Goal: Transaction & Acquisition: Subscribe to service/newsletter

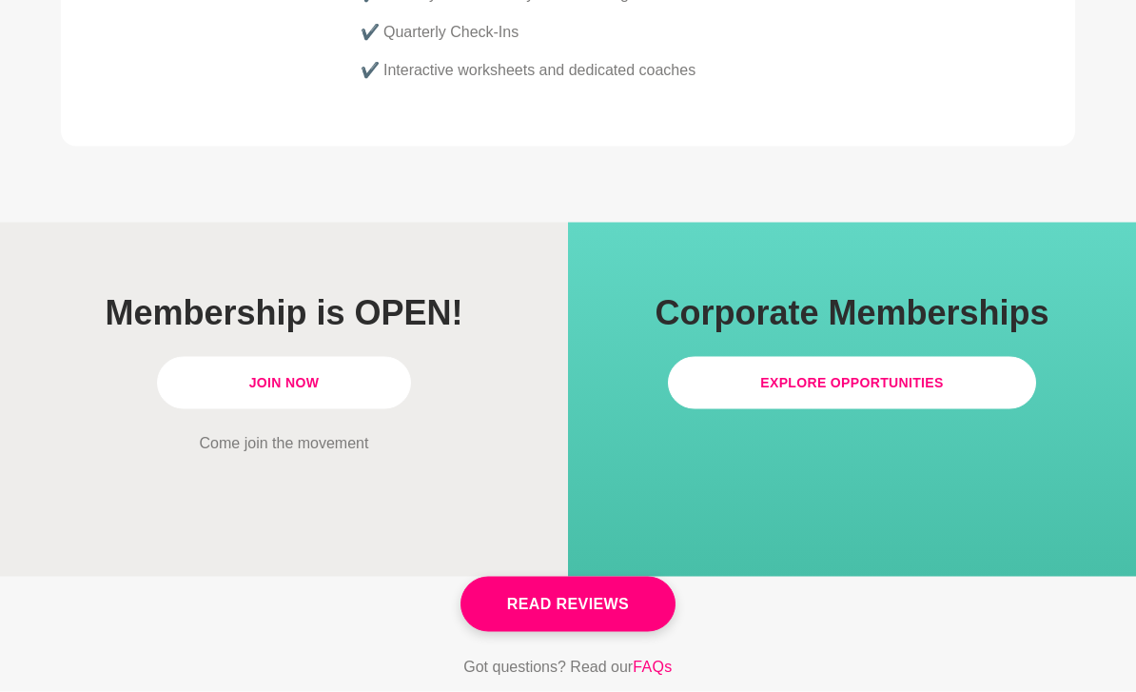
scroll to position [5454, 0]
click at [343, 356] on link "Join Now" at bounding box center [284, 382] width 255 height 52
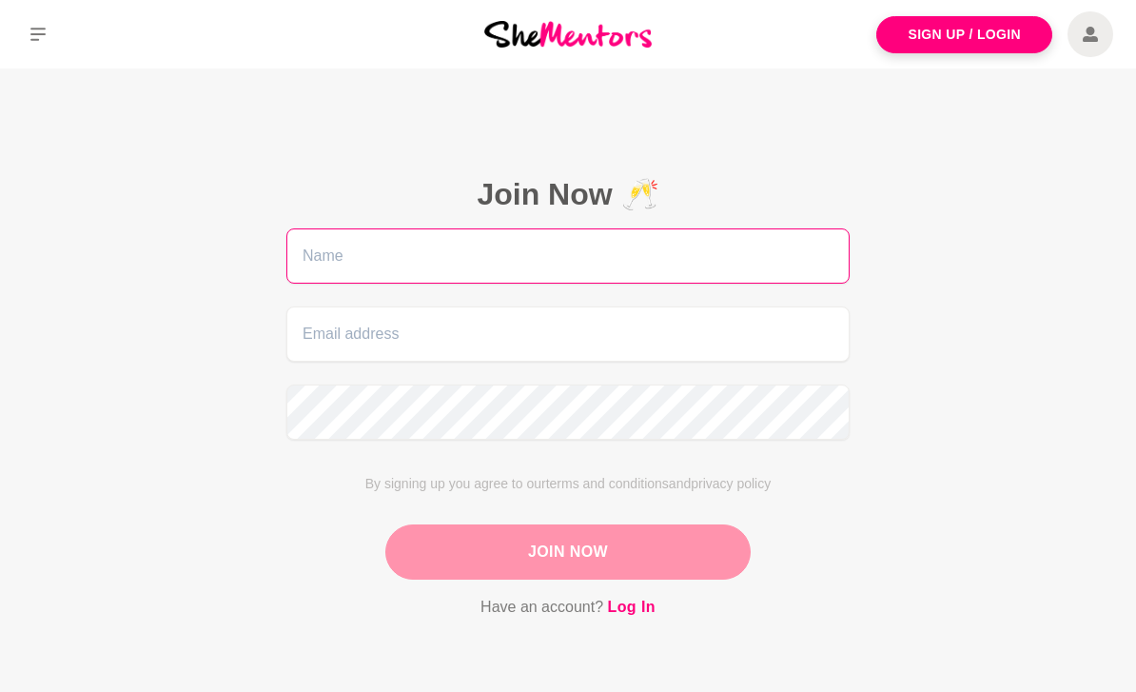
click at [755, 273] on input "text" at bounding box center [567, 255] width 563 height 55
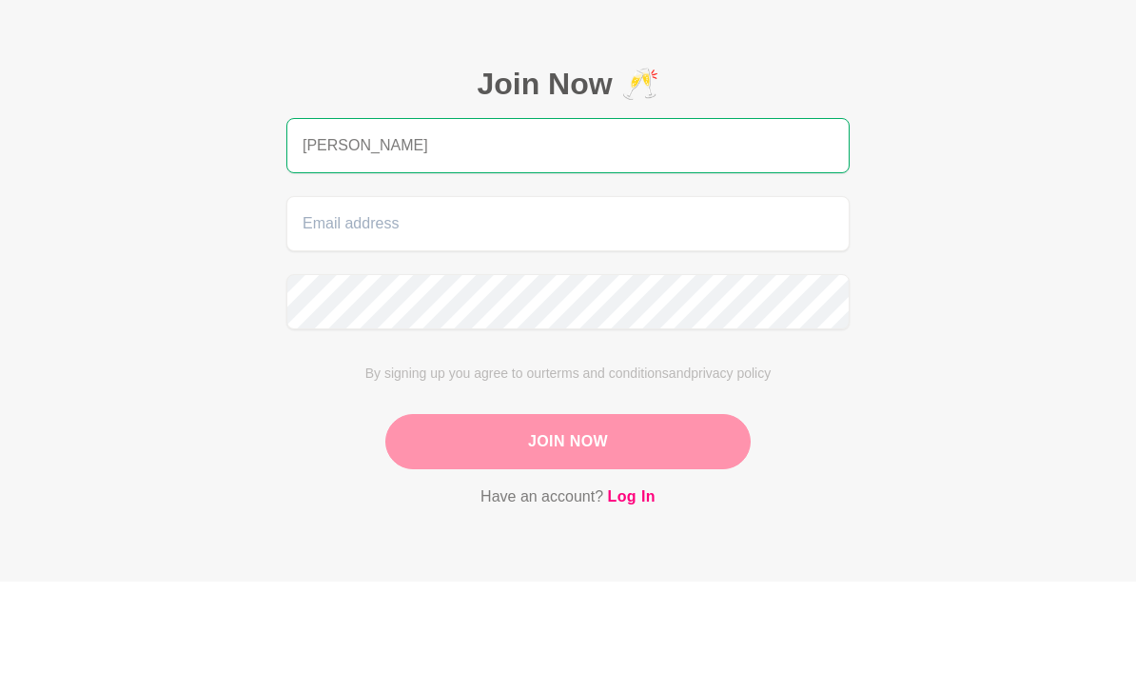
type input "[PERSON_NAME]"
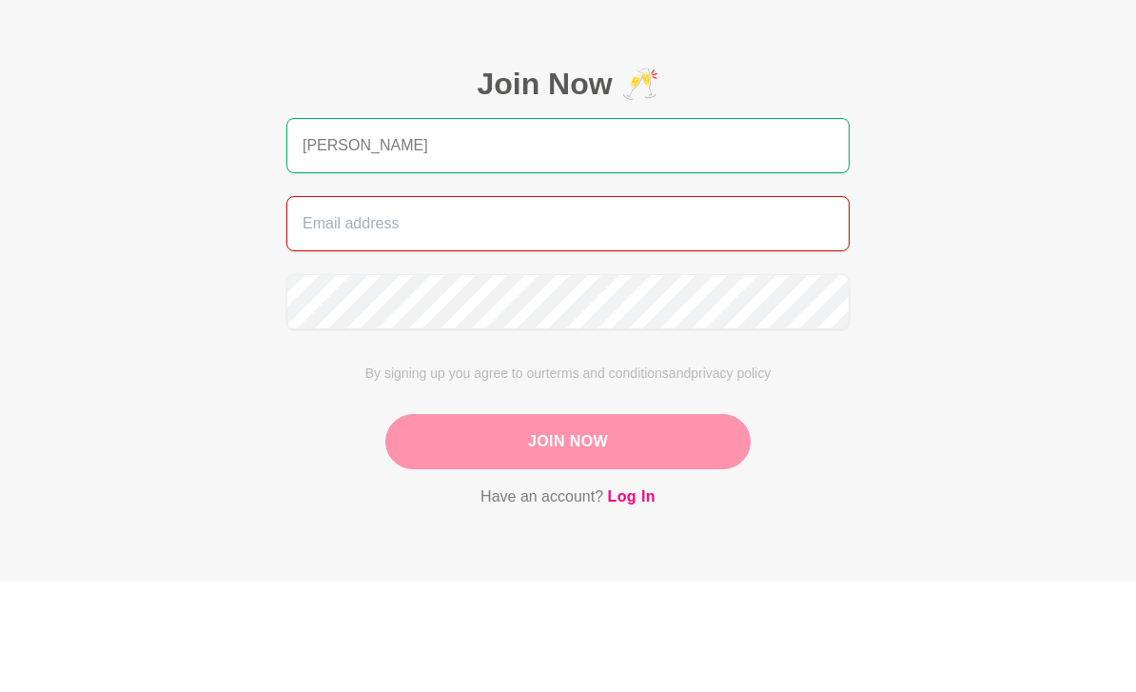
click at [751, 306] on input "email" at bounding box center [567, 333] width 563 height 55
type input "[PERSON_NAME][EMAIL_ADDRESS][DOMAIN_NAME]"
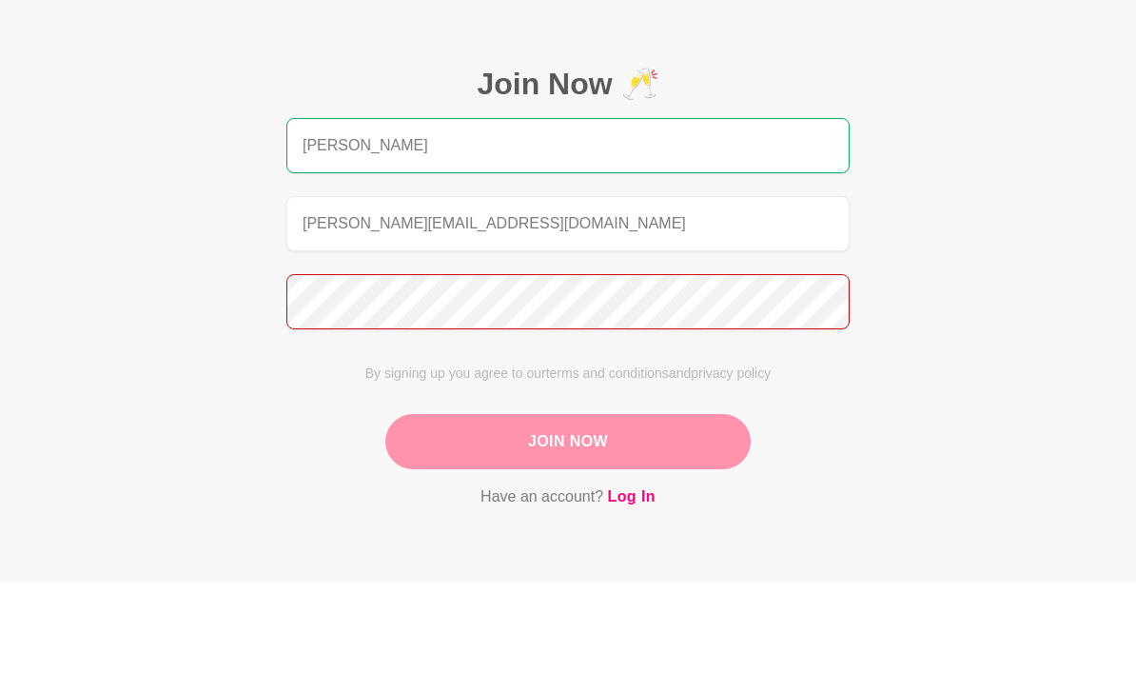
scroll to position [110, 0]
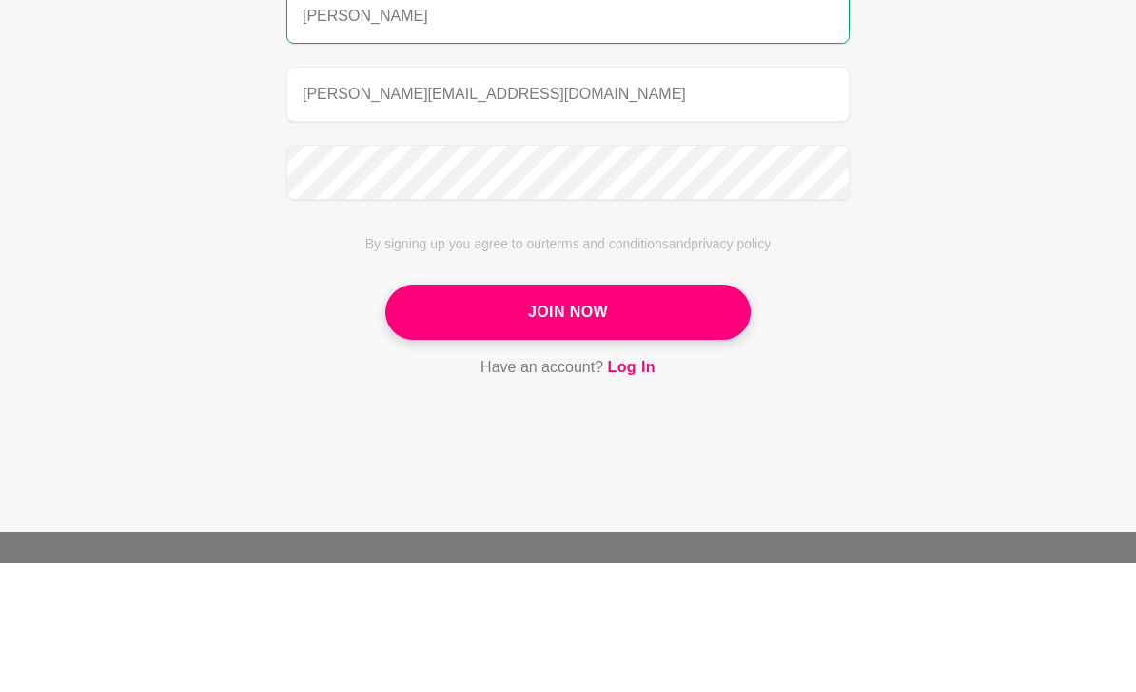
click at [654, 414] on button "Join Now" at bounding box center [567, 441] width 365 height 55
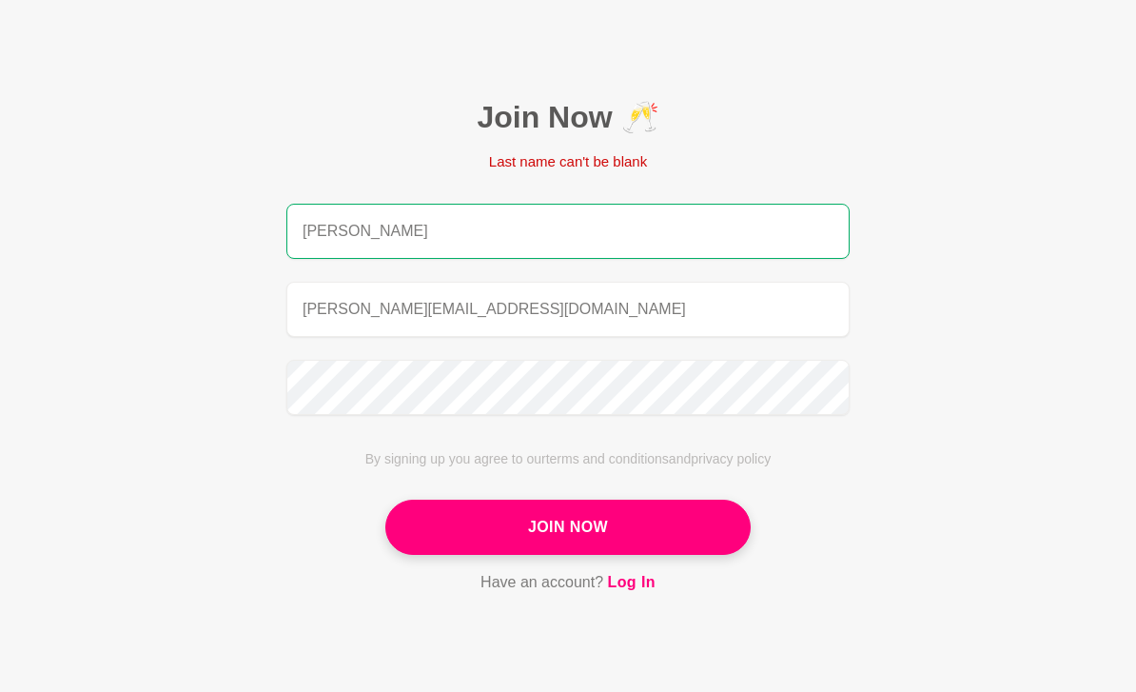
scroll to position [76, 0]
click at [705, 227] on input "[PERSON_NAME]" at bounding box center [567, 232] width 563 height 55
type input "[PERSON_NAME]"
click at [671, 519] on button "Join Now" at bounding box center [567, 528] width 365 height 55
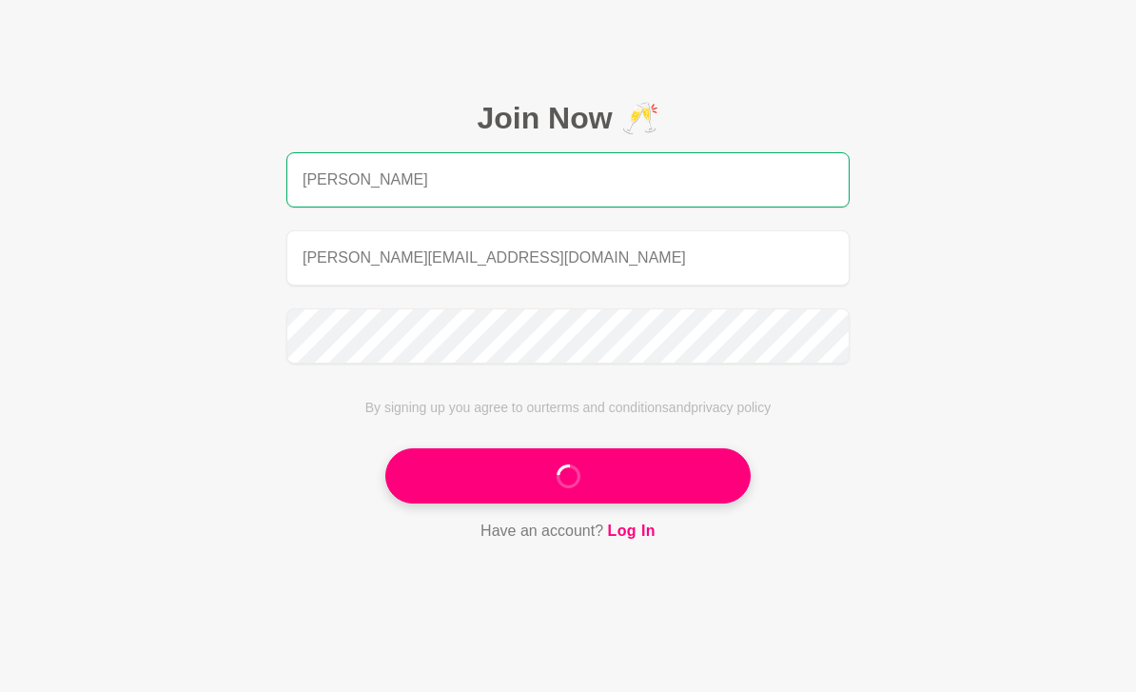
scroll to position [0, 0]
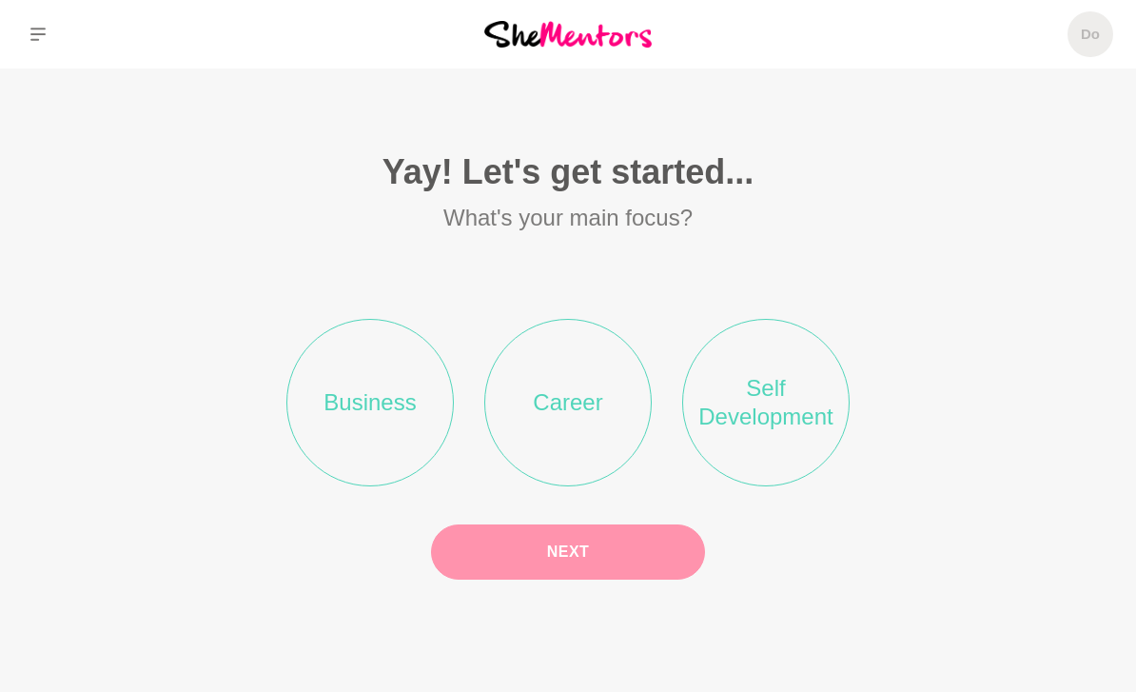
click at [625, 477] on li "Career" at bounding box center [567, 402] width 167 height 167
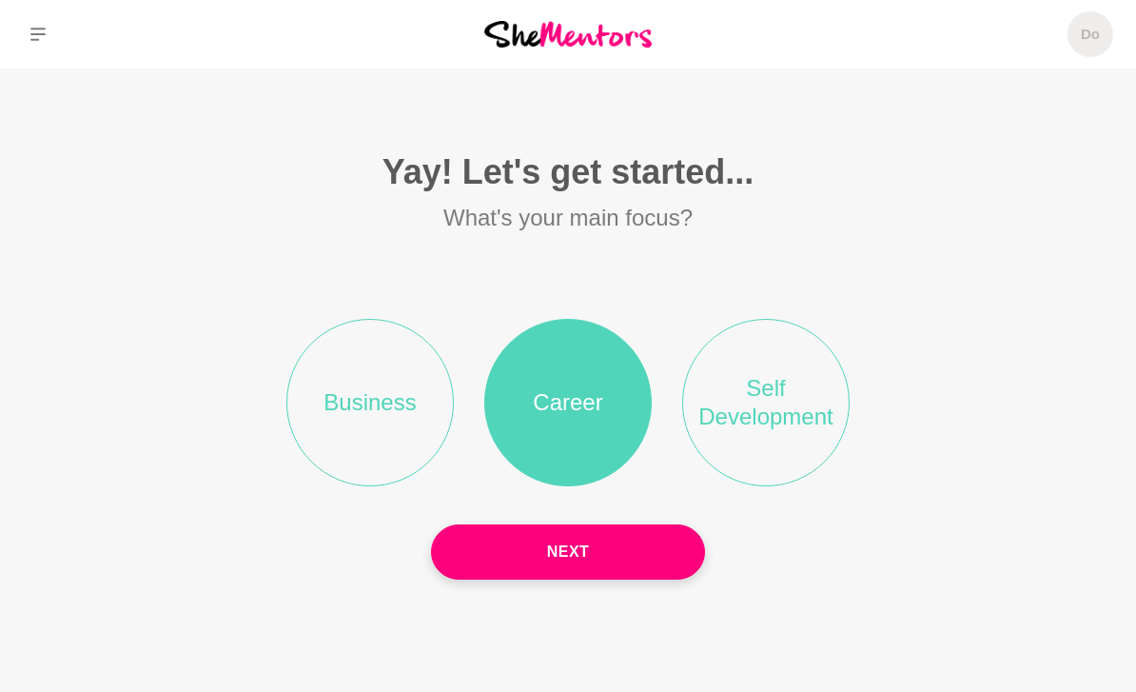
click at [776, 481] on li "Self Development" at bounding box center [765, 402] width 167 height 167
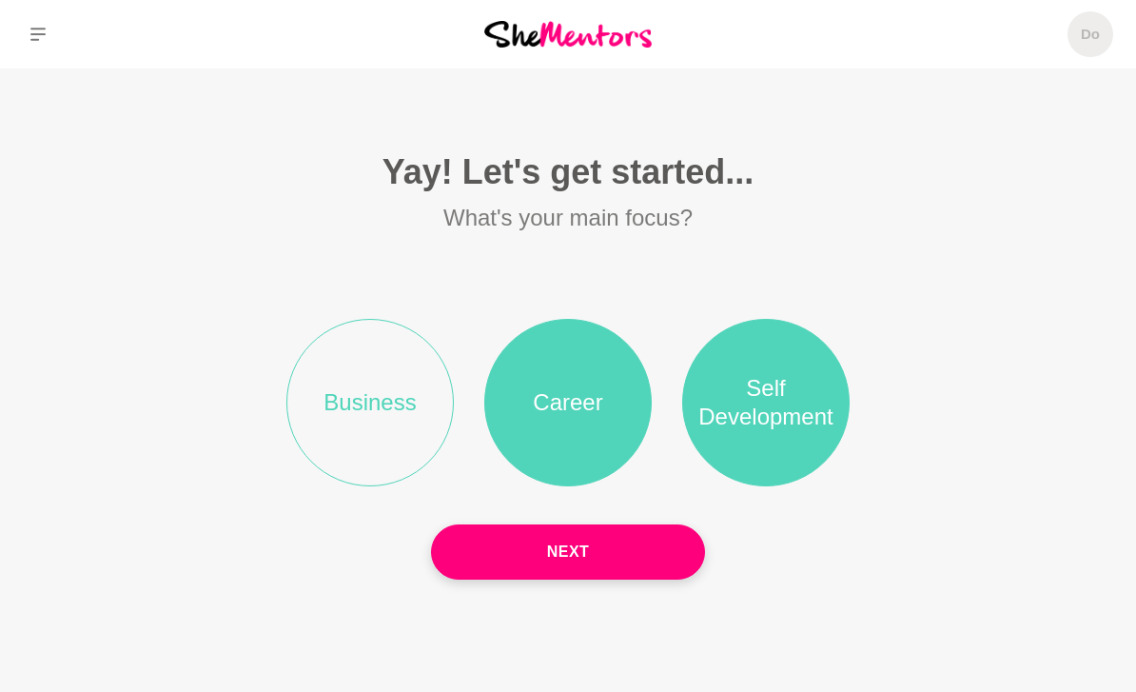
click at [667, 579] on button "Next" at bounding box center [568, 551] width 274 height 55
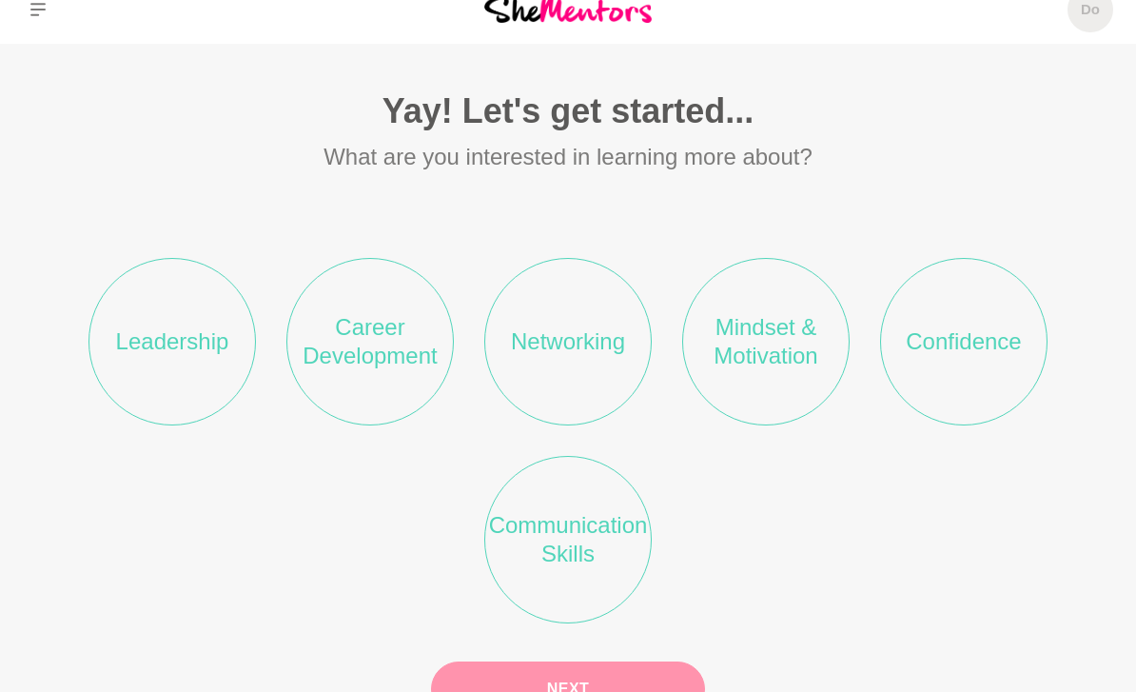
scroll to position [25, 0]
click at [989, 374] on li "Confidence" at bounding box center [963, 341] width 167 height 167
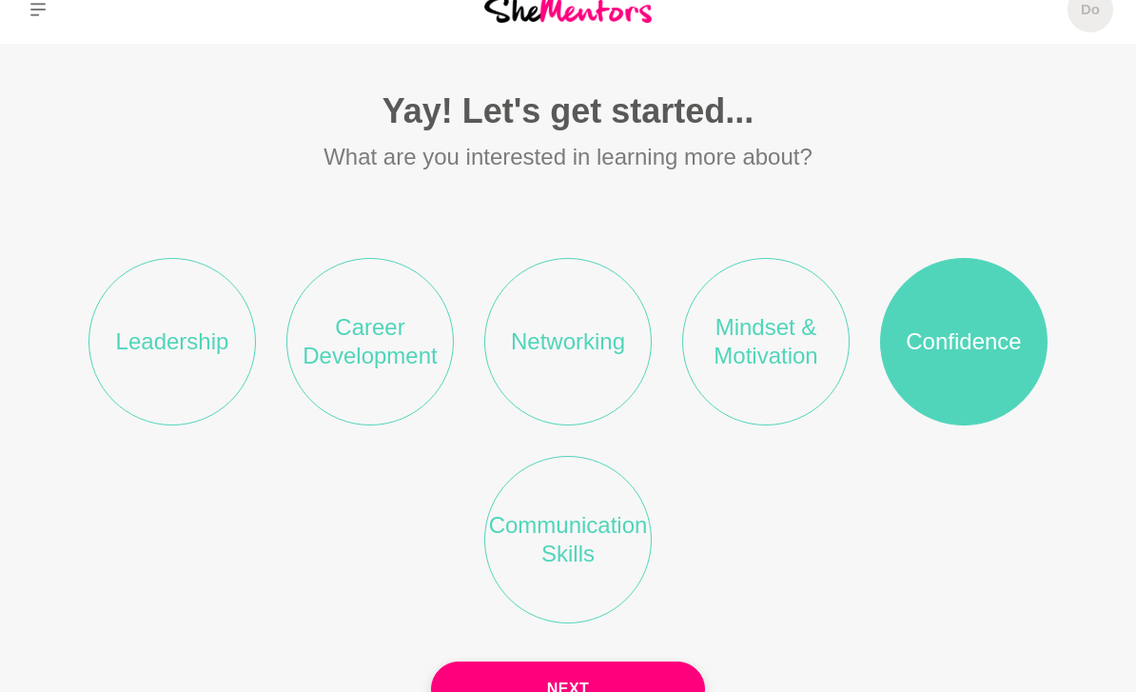
click at [570, 566] on li "Communication Skills" at bounding box center [567, 539] width 167 height 167
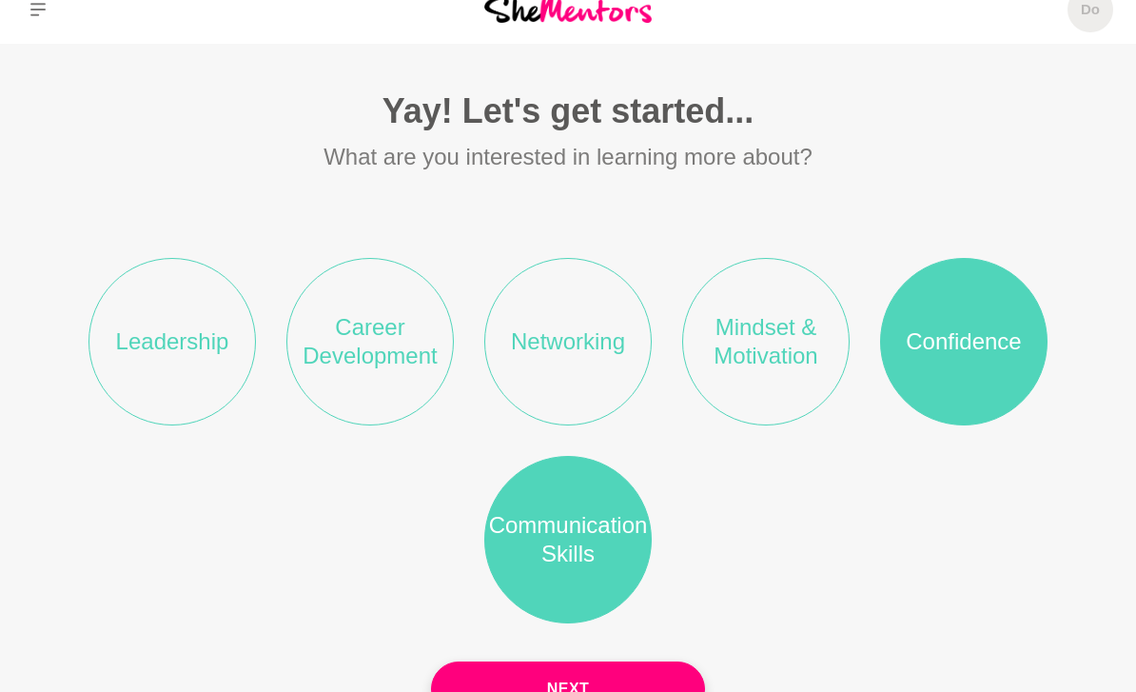
click at [592, 388] on li "Networking" at bounding box center [567, 341] width 167 height 167
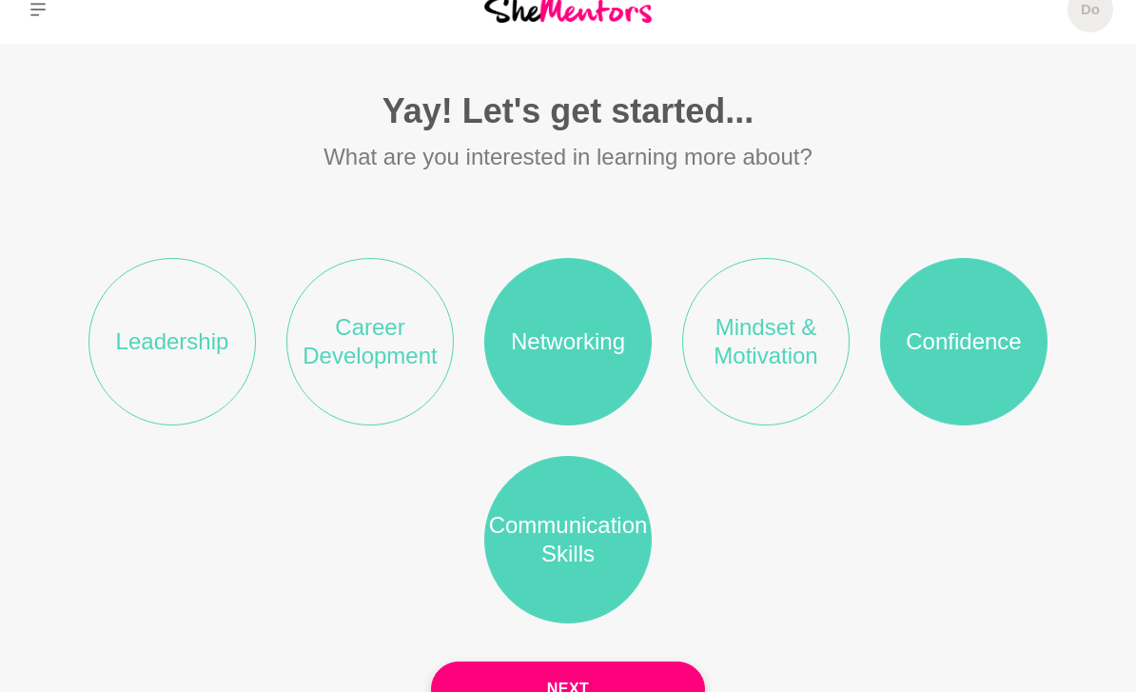
click at [775, 366] on li "Mindset & Motivation" at bounding box center [765, 341] width 167 height 167
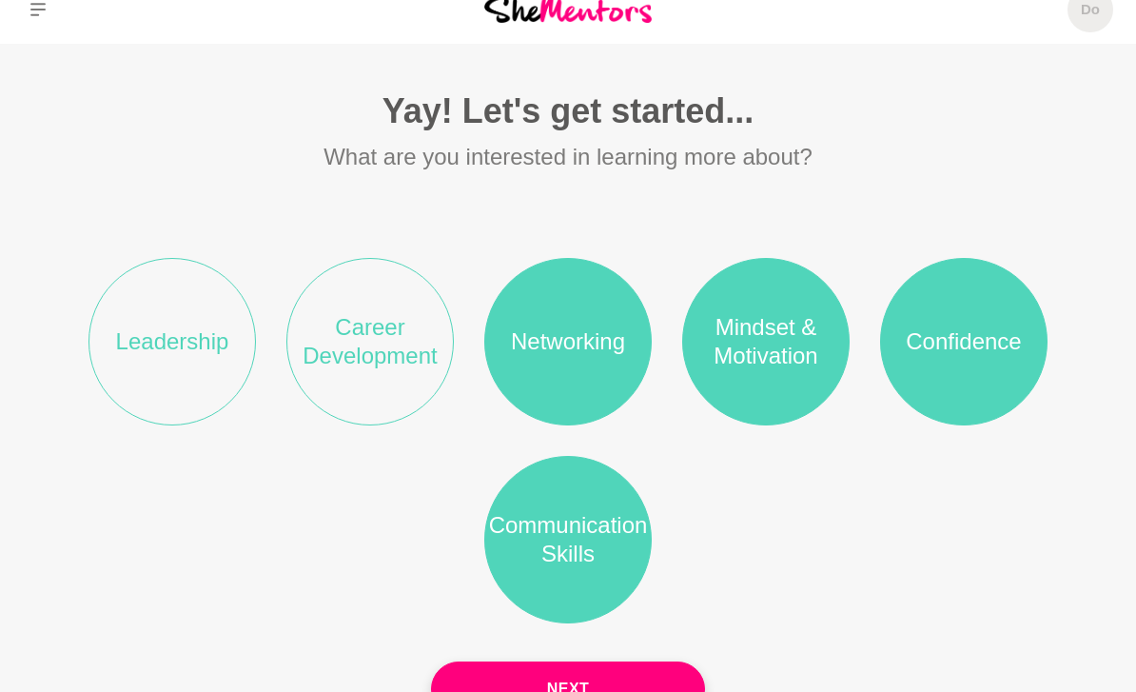
click at [397, 406] on li "Career Development" at bounding box center [369, 341] width 167 height 167
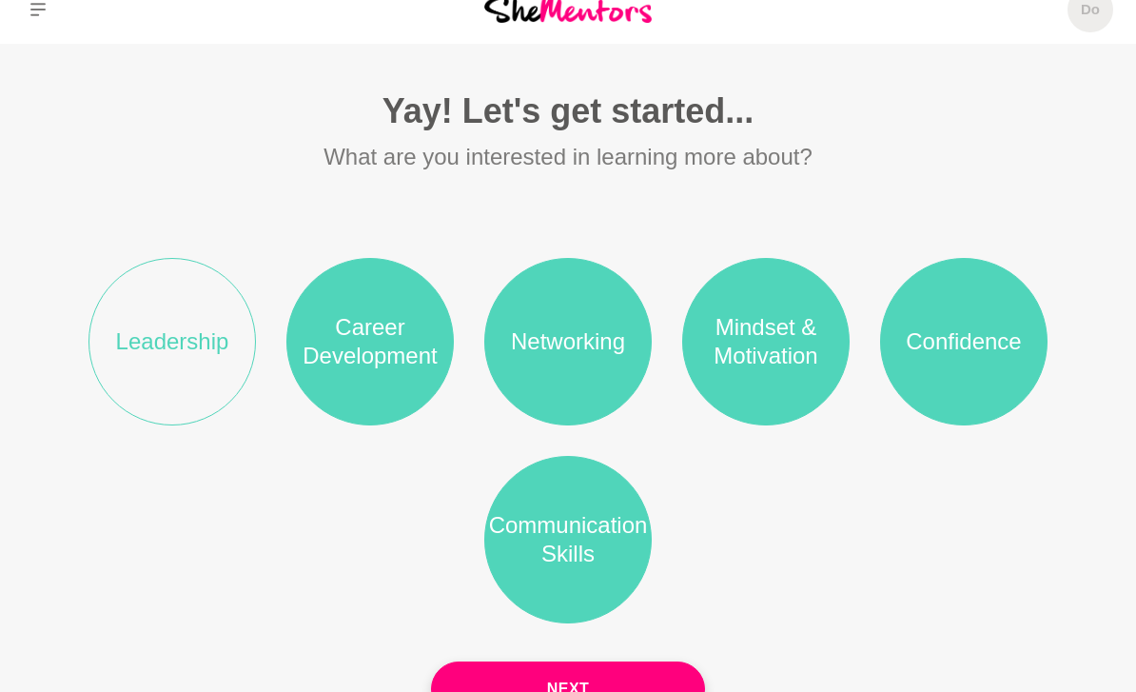
click at [230, 389] on li "Leadership" at bounding box center [171, 341] width 167 height 167
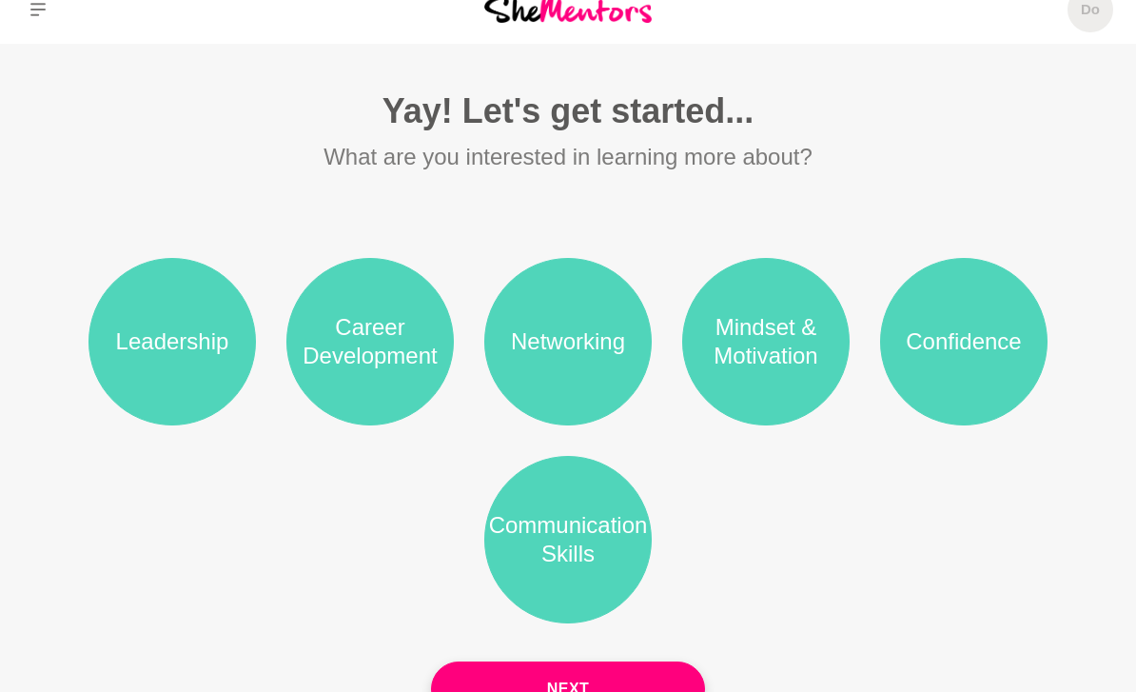
click at [636, 691] on button "Next" at bounding box center [568, 688] width 274 height 55
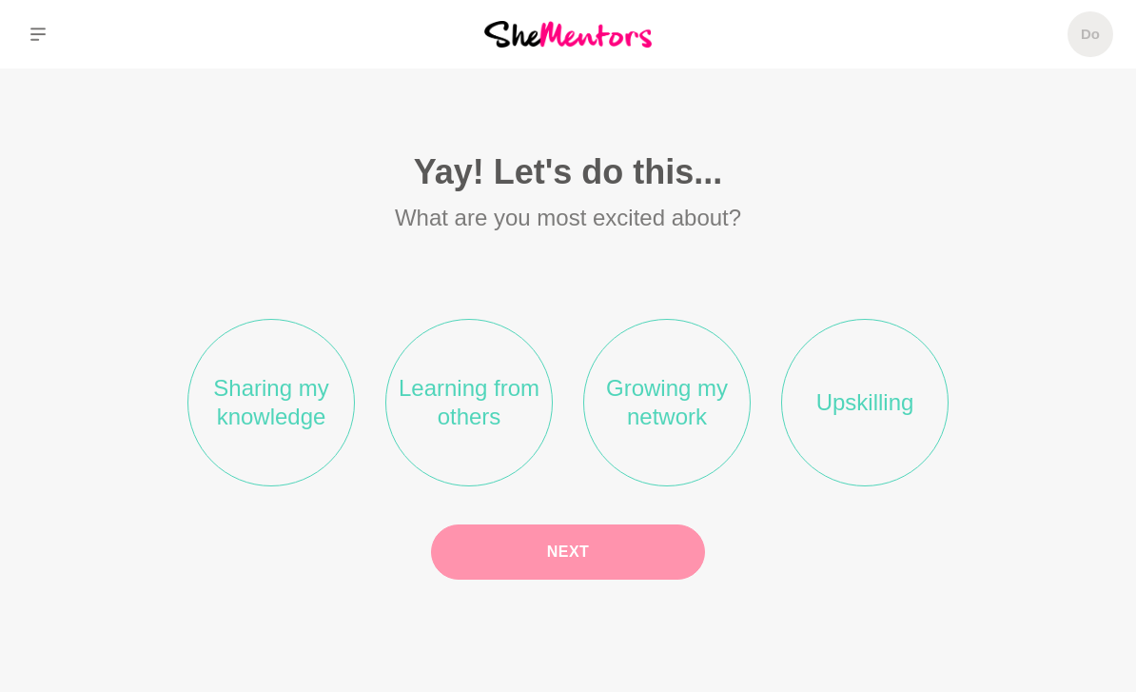
click at [484, 486] on li "Learning from others" at bounding box center [468, 402] width 167 height 167
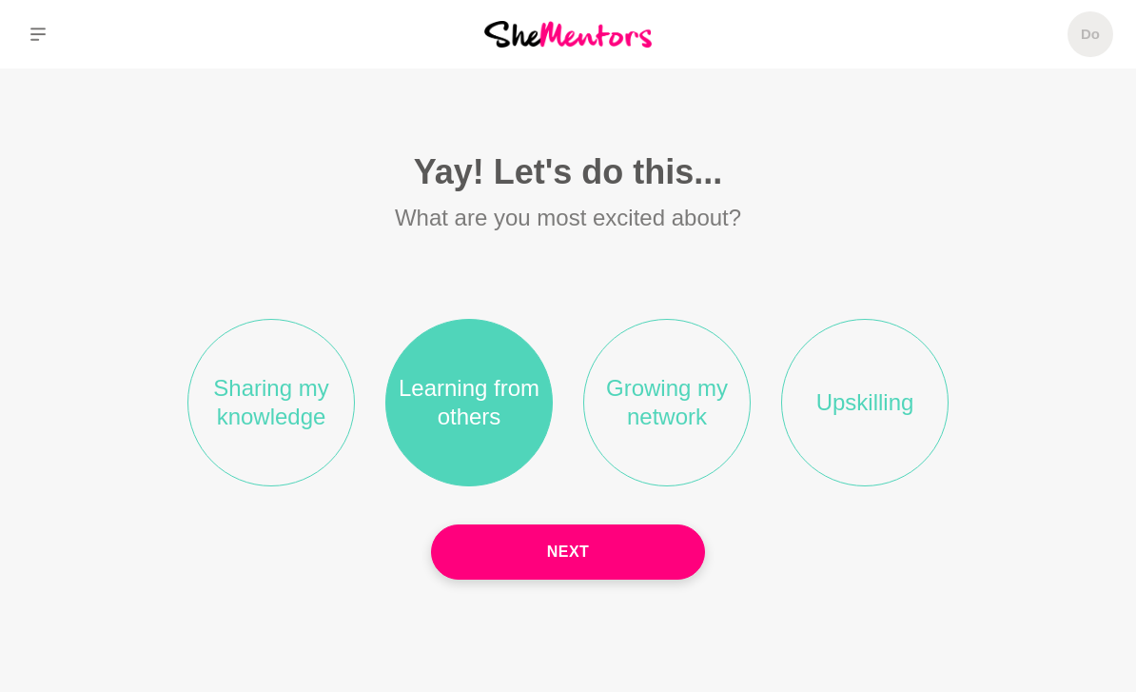
click at [660, 469] on li "Growing my network" at bounding box center [666, 402] width 167 height 167
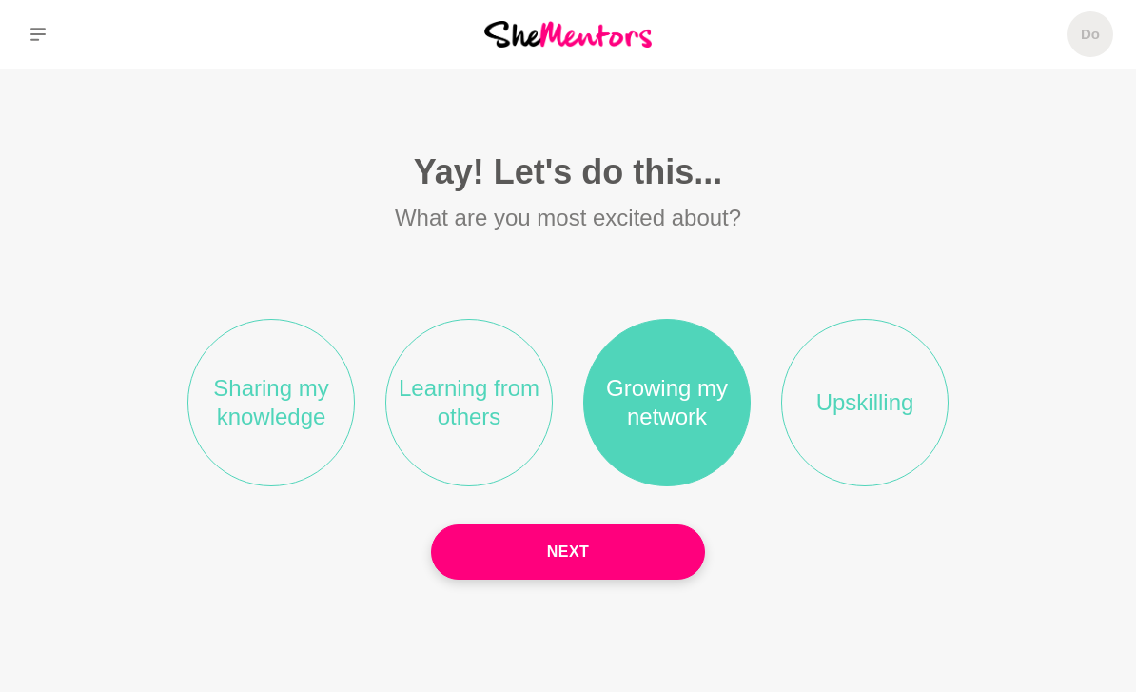
click at [862, 460] on li "Upskilling" at bounding box center [864, 402] width 167 height 167
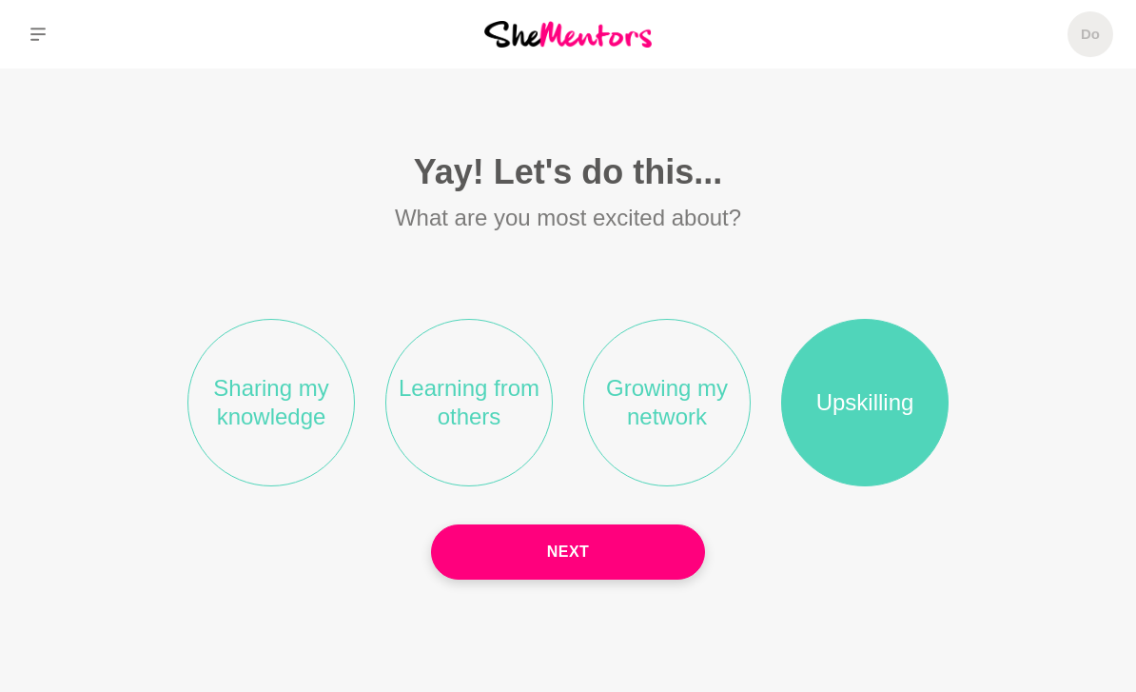
click at [502, 486] on li "Learning from others" at bounding box center [468, 402] width 167 height 167
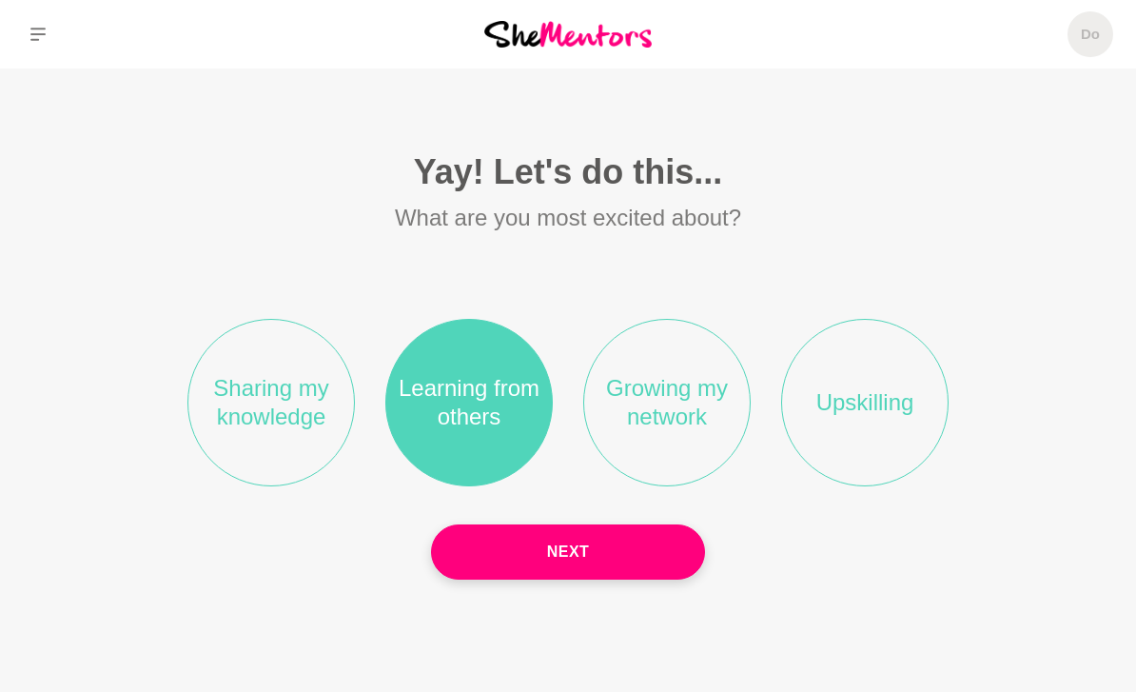
click at [683, 484] on li "Growing my network" at bounding box center [666, 402] width 167 height 167
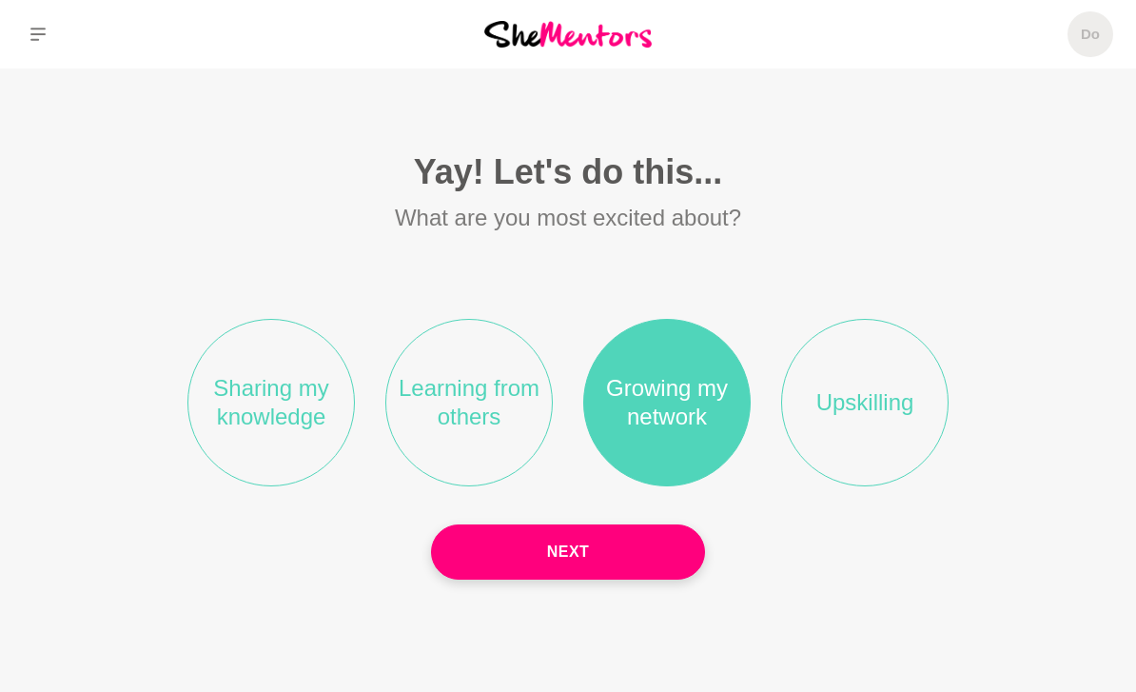
click at [506, 475] on li "Learning from others" at bounding box center [468, 402] width 167 height 167
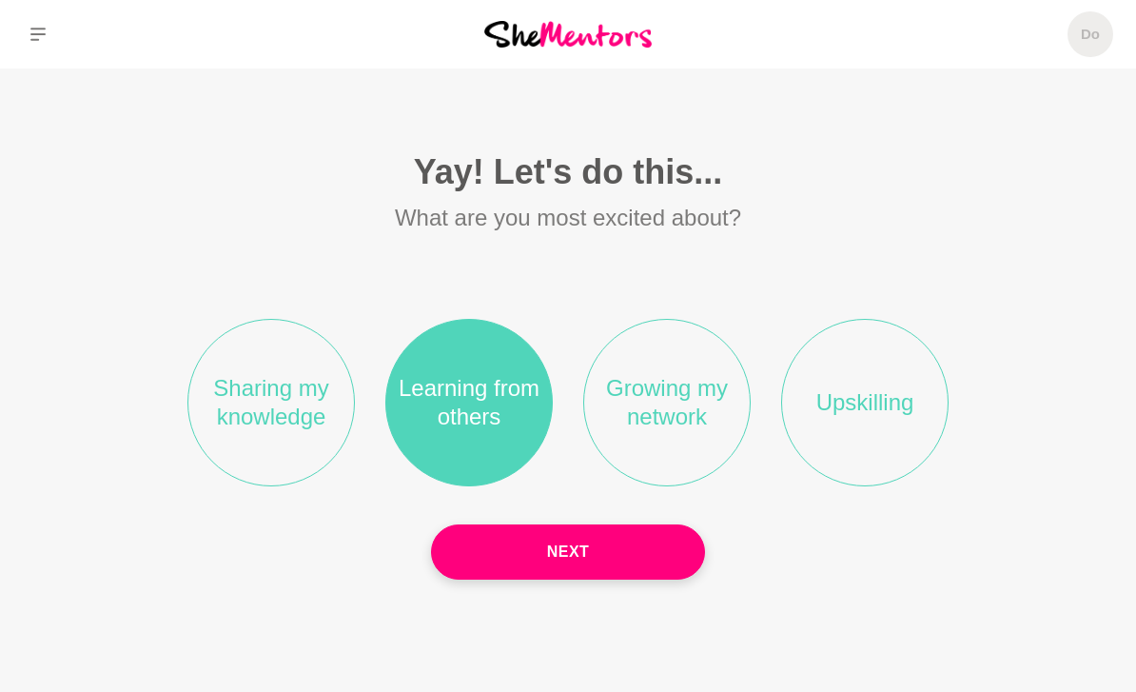
click at [619, 579] on button "Next" at bounding box center [568, 551] width 274 height 55
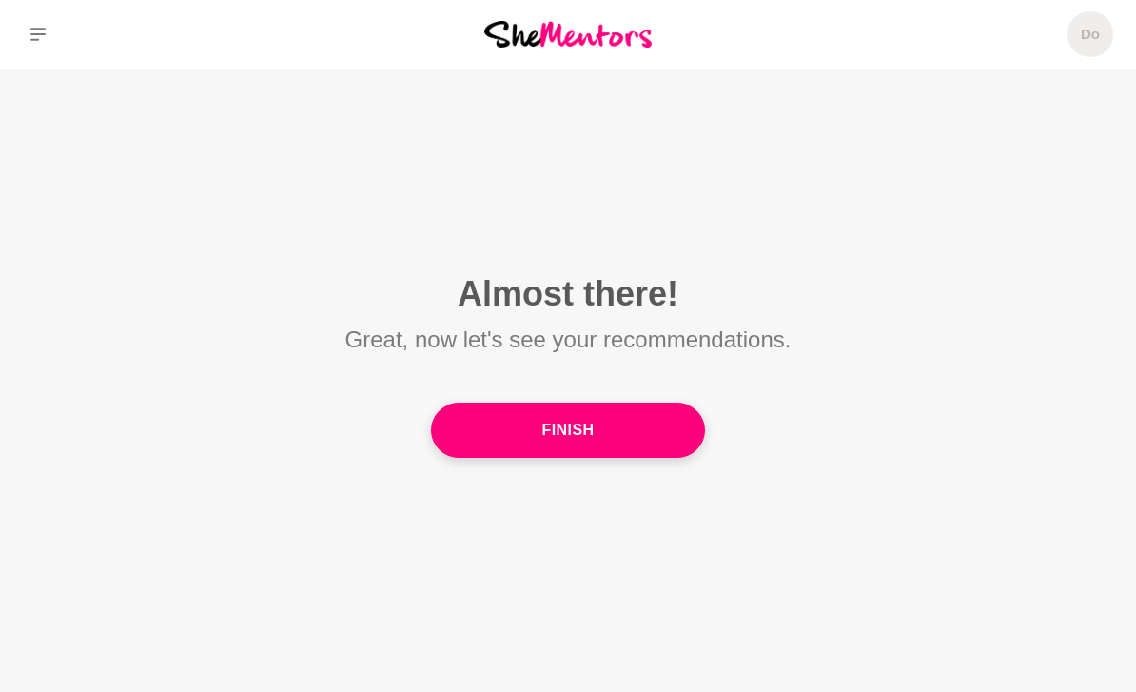
click at [666, 458] on button "Finish" at bounding box center [568, 429] width 274 height 55
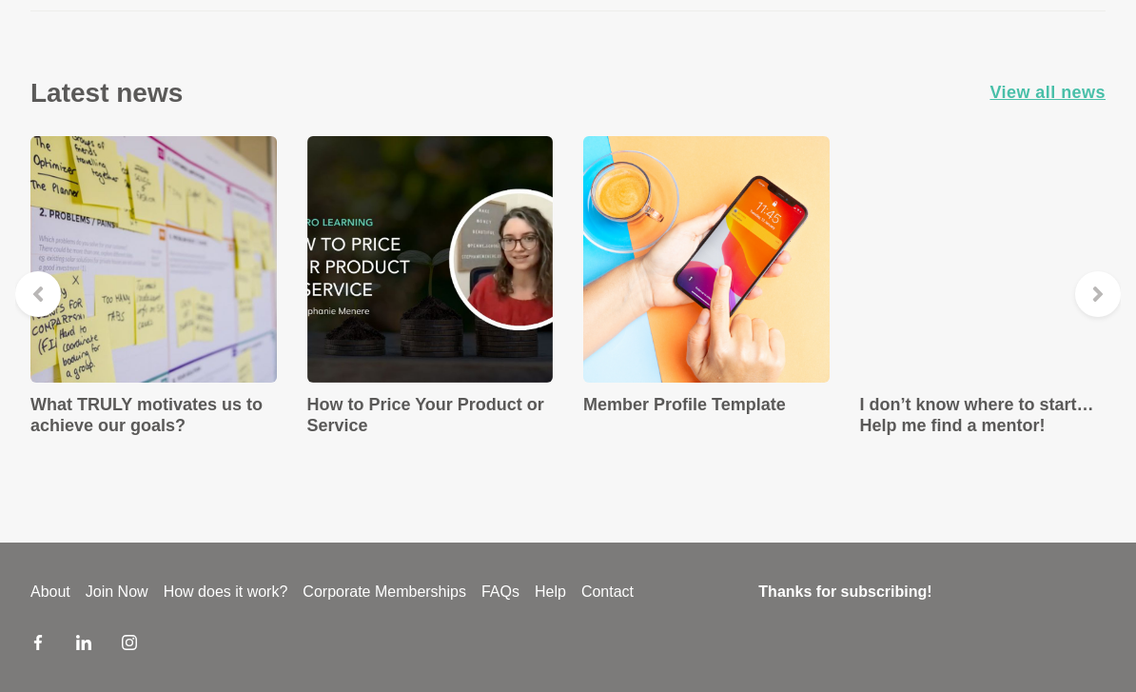
scroll to position [3338, 0]
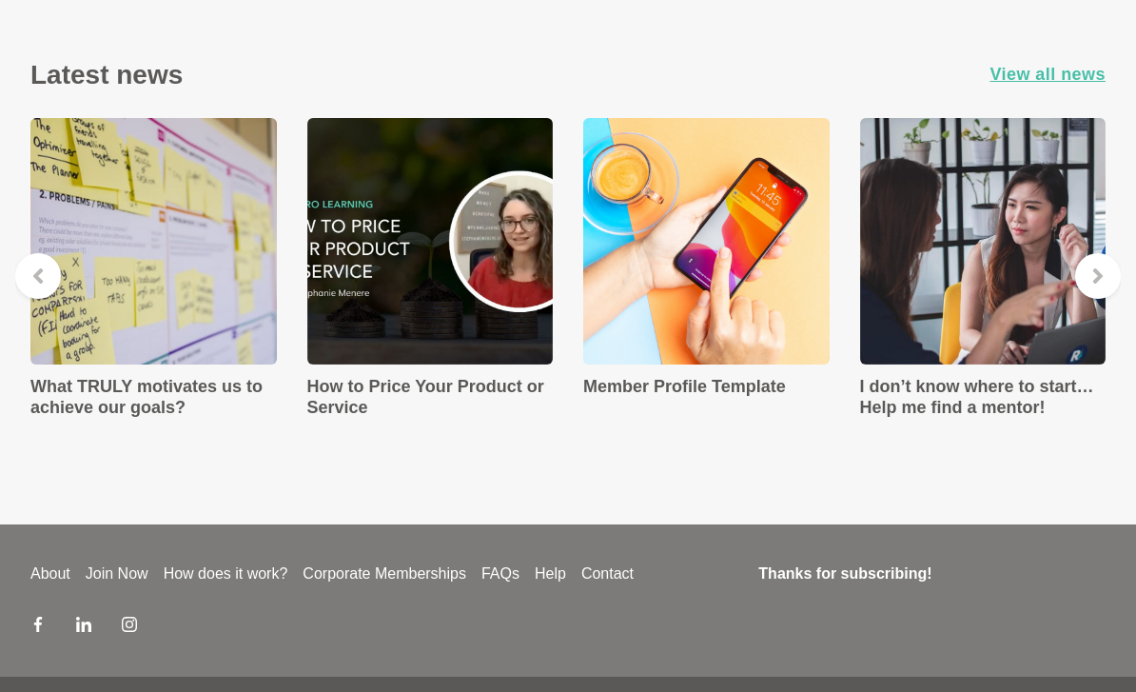
click at [227, 580] on link "How does it work?" at bounding box center [226, 573] width 140 height 23
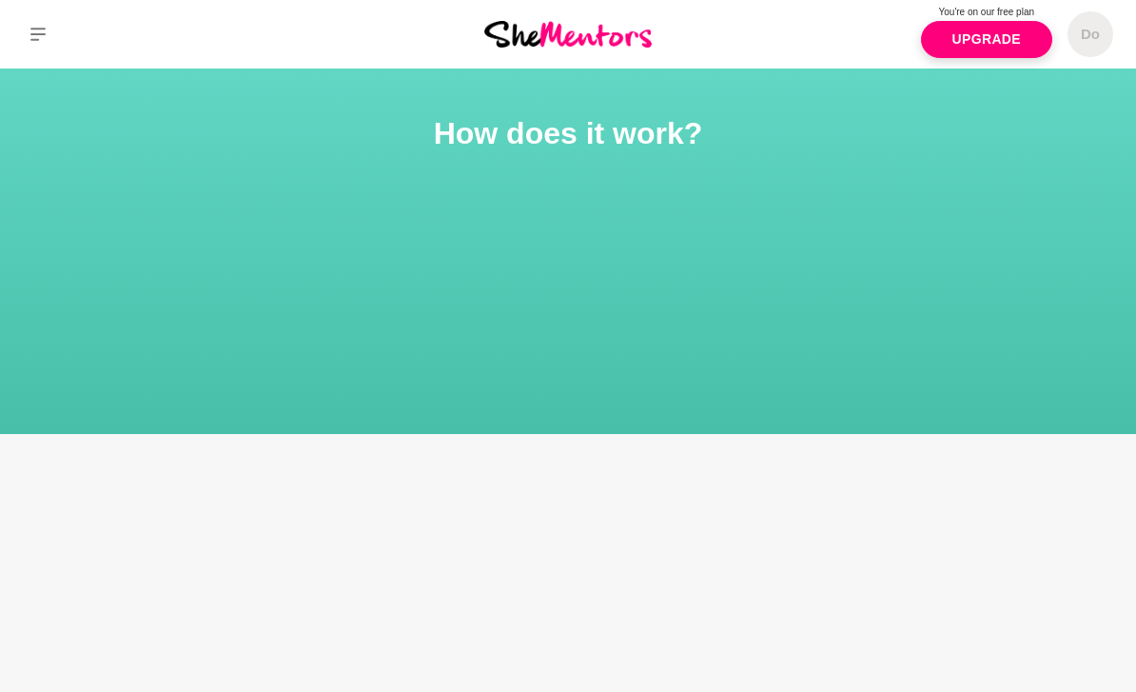
click at [1003, 35] on link "Upgrade" at bounding box center [986, 39] width 131 height 37
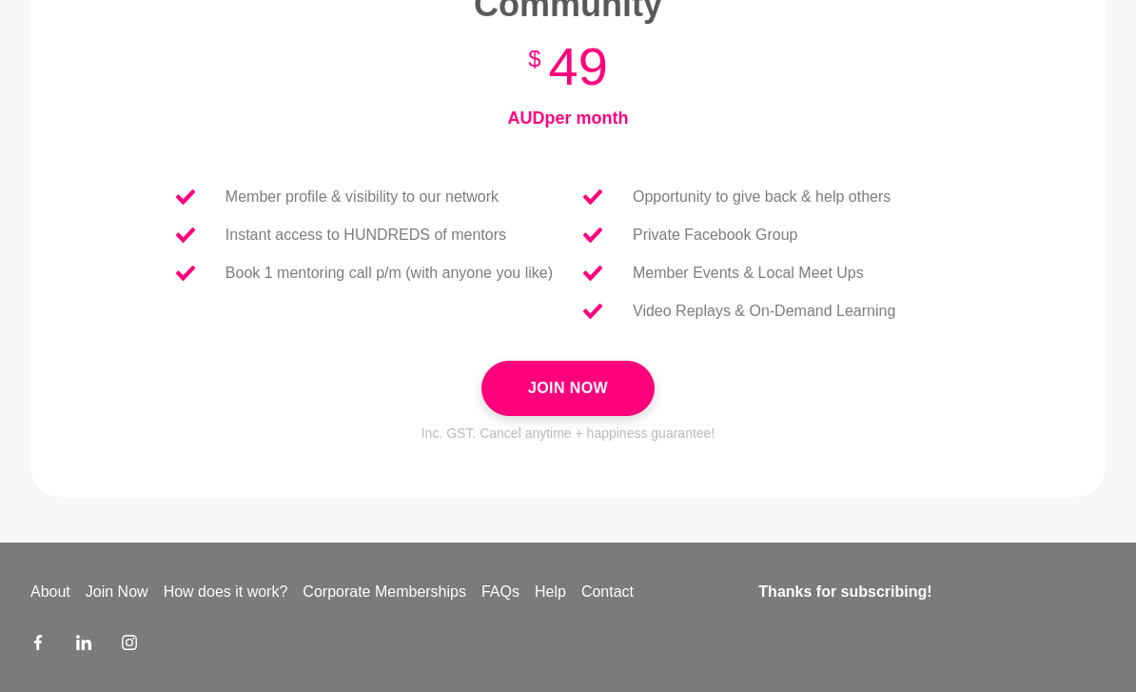
scroll to position [813, 0]
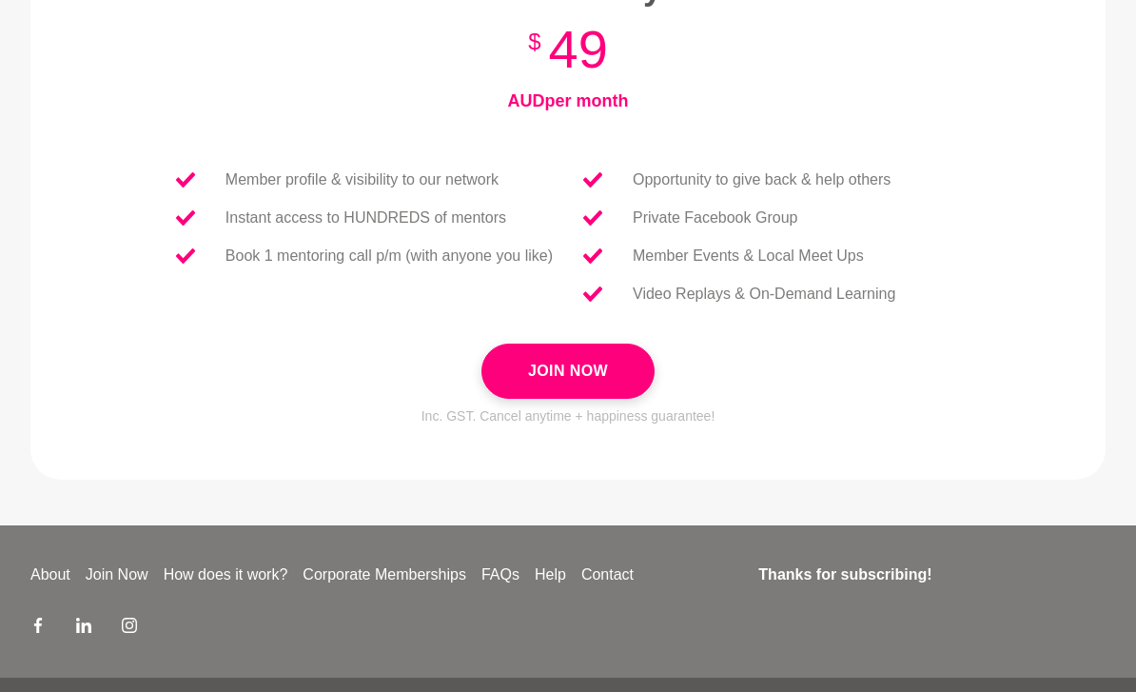
click at [525, 581] on link "FAQs" at bounding box center [500, 574] width 53 height 23
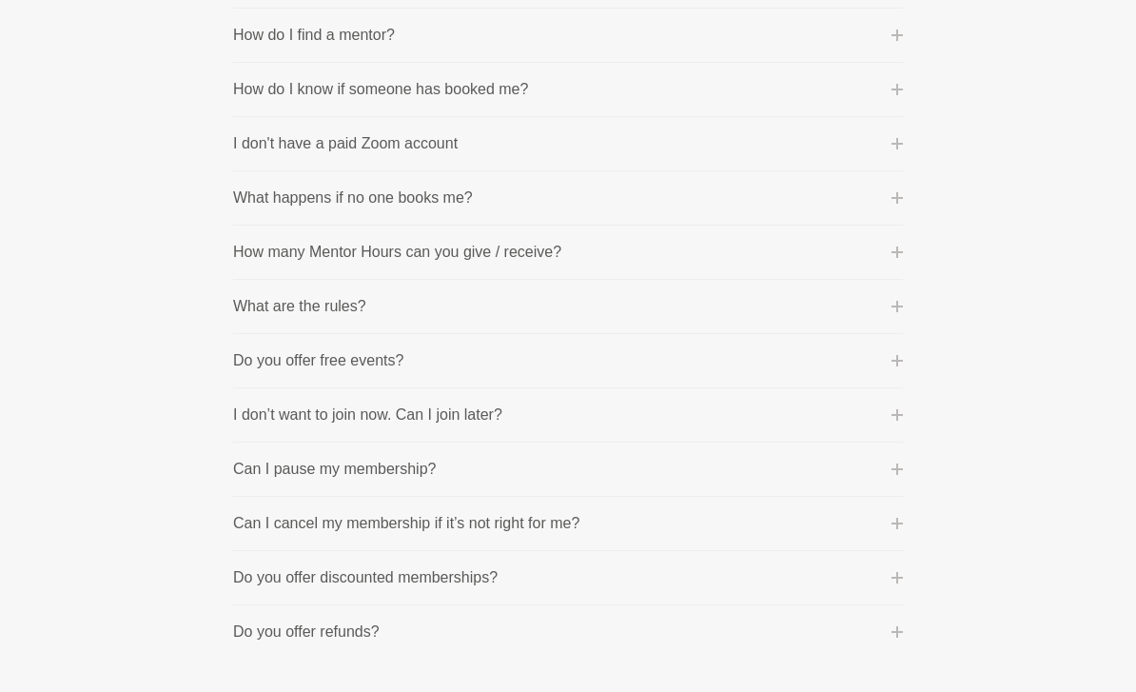
scroll to position [916, 0]
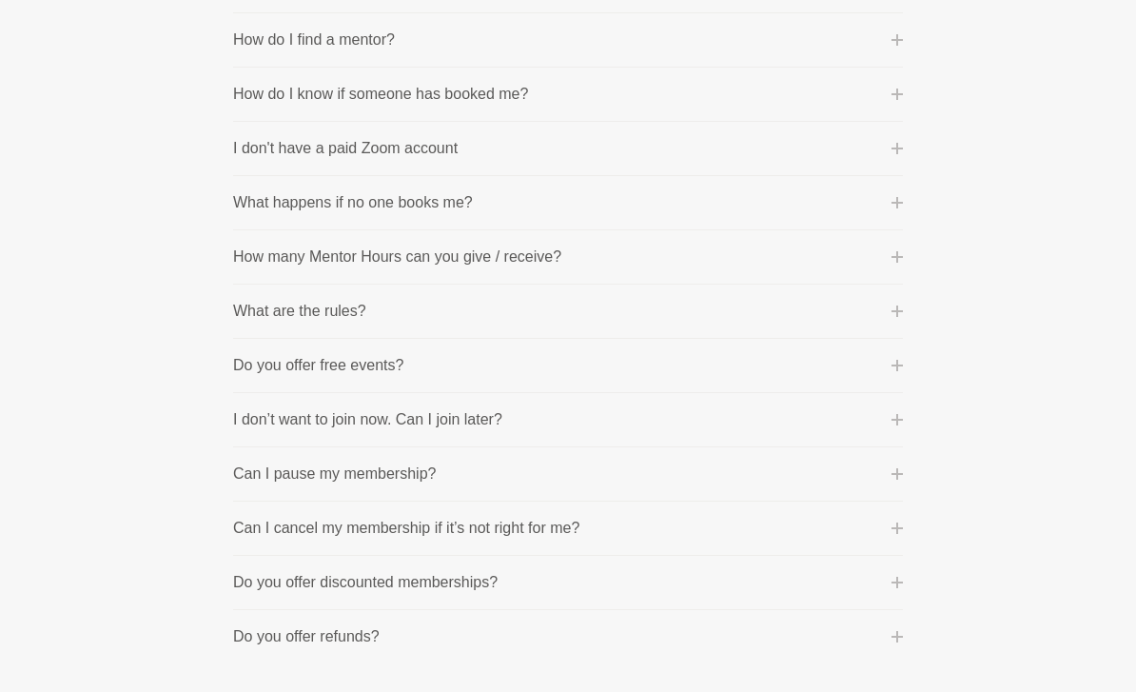
click at [893, 367] on icon at bounding box center [897, 366] width 11 height 11
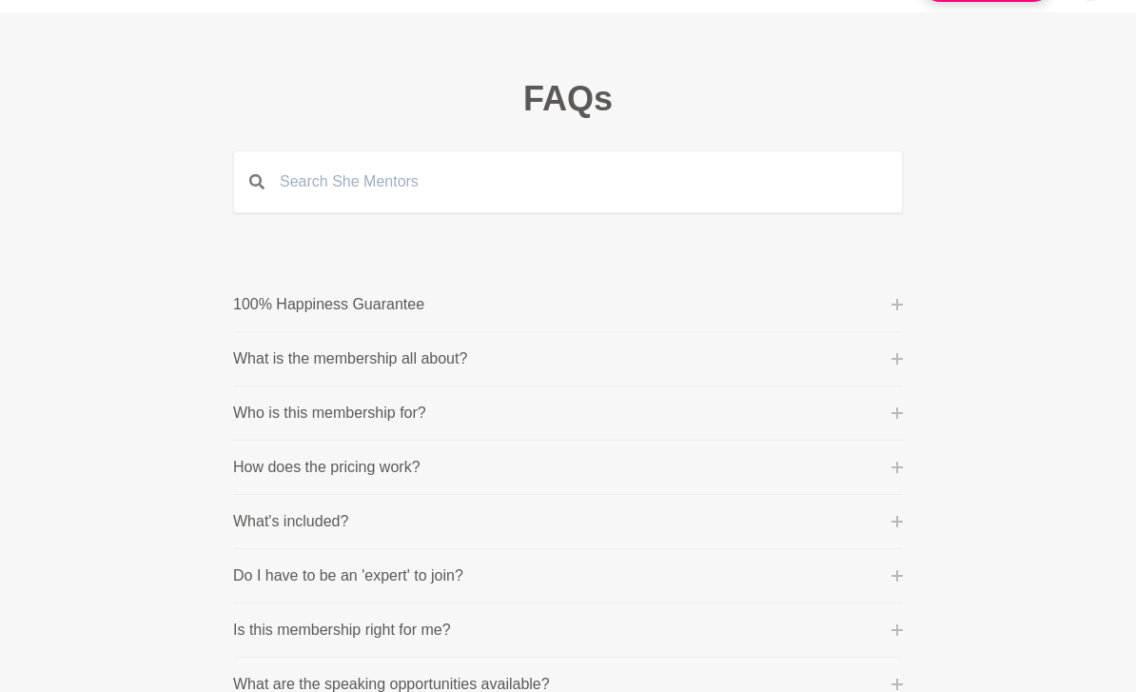
scroll to position [0, 0]
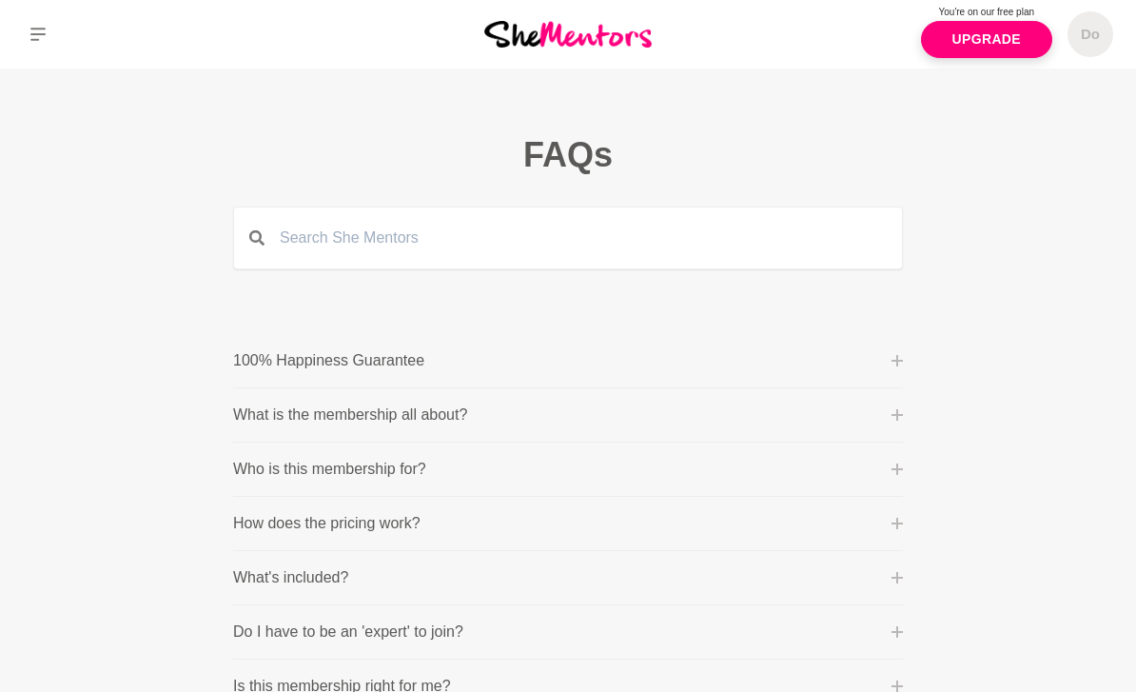
click at [37, 45] on button at bounding box center [38, 34] width 76 height 69
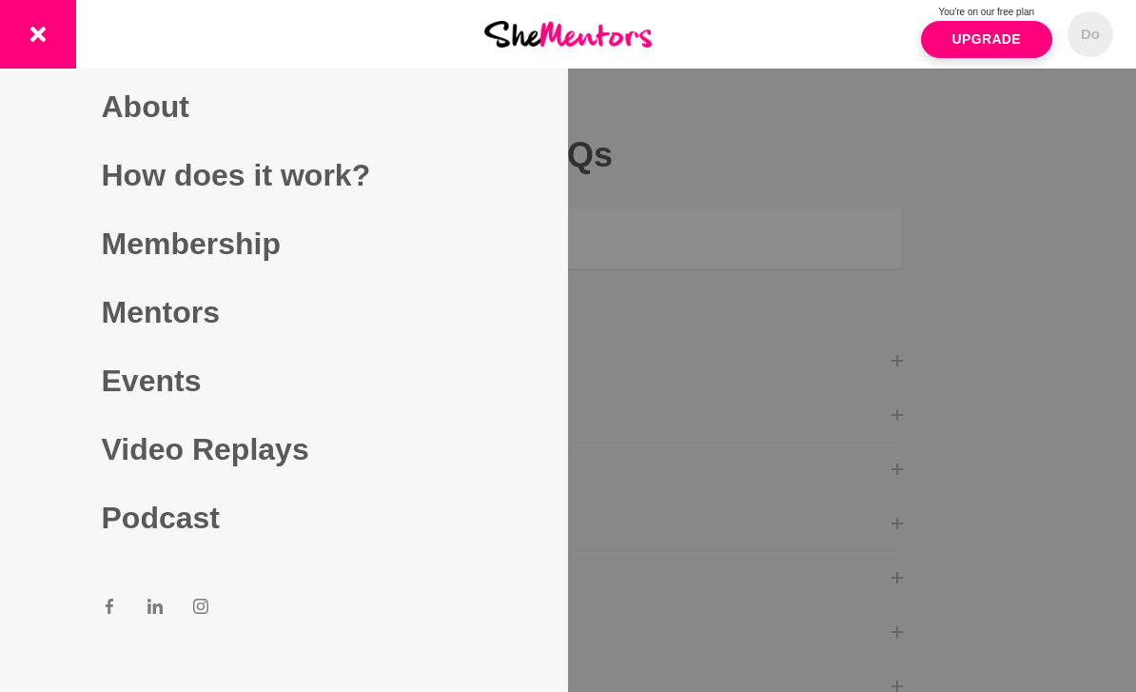
click at [152, 130] on link "About" at bounding box center [284, 106] width 365 height 69
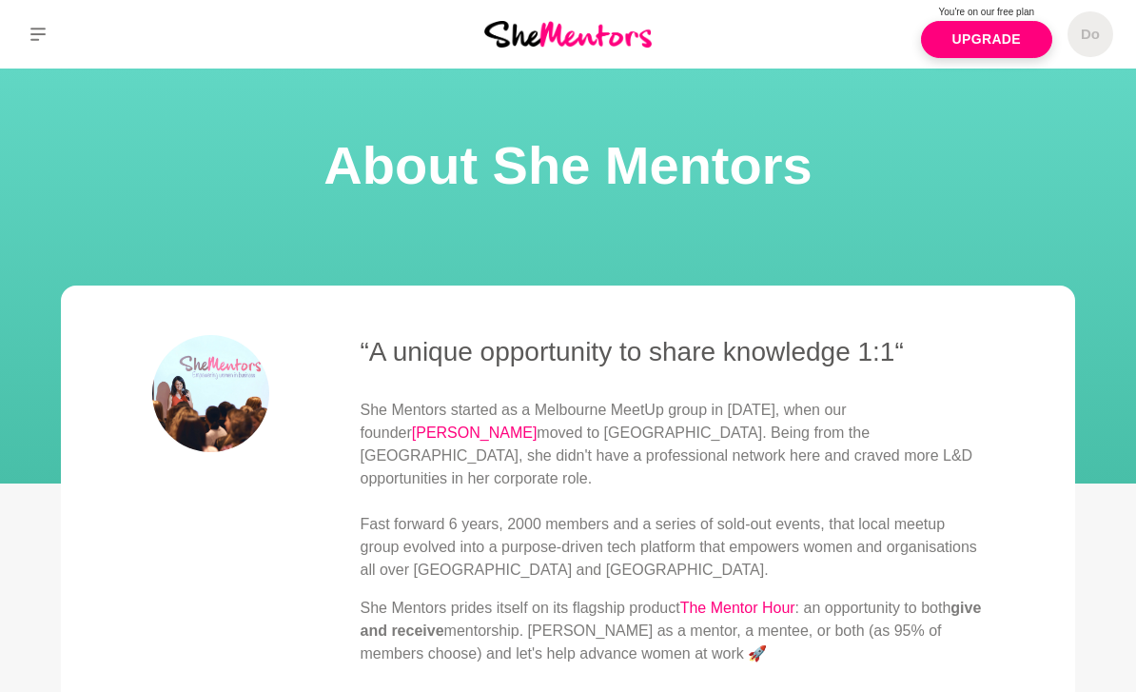
click at [1080, 436] on section "About She Mentors" at bounding box center [568, 276] width 1136 height 415
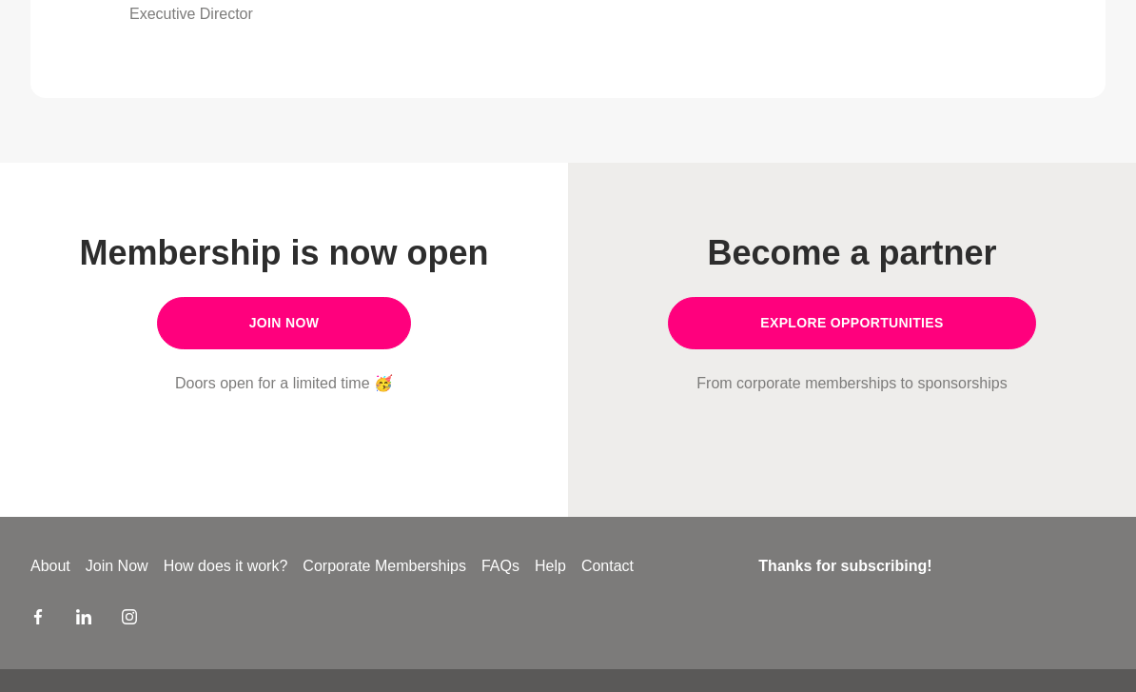
scroll to position [1631, 0]
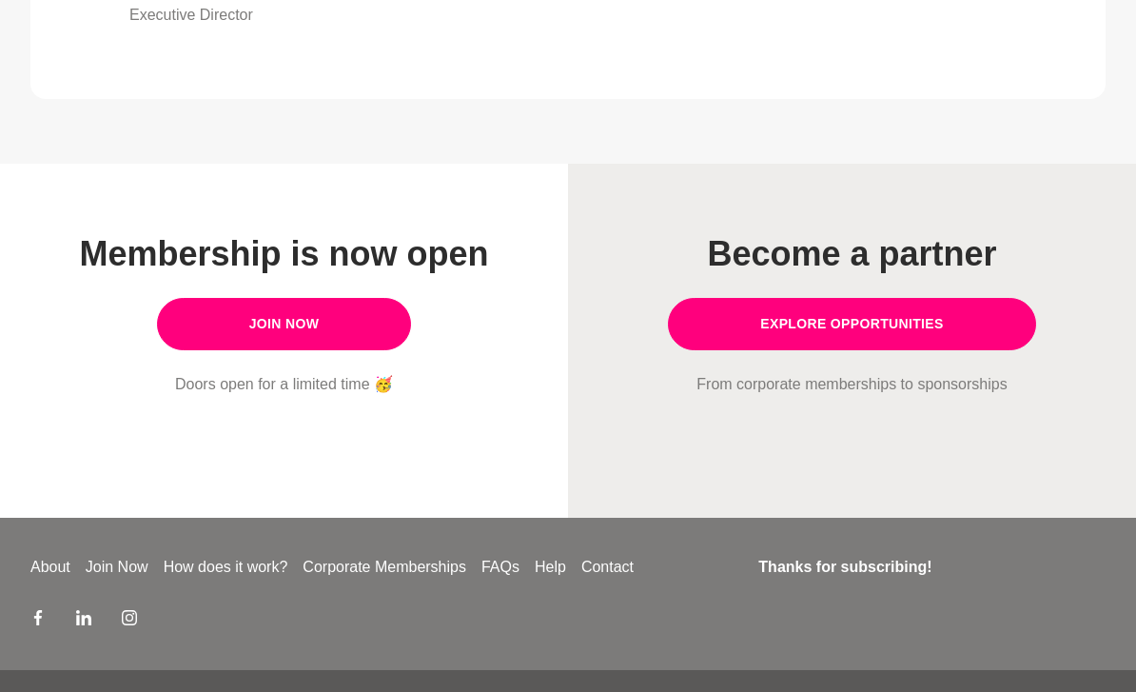
click at [326, 343] on link "Join Now" at bounding box center [284, 325] width 255 height 52
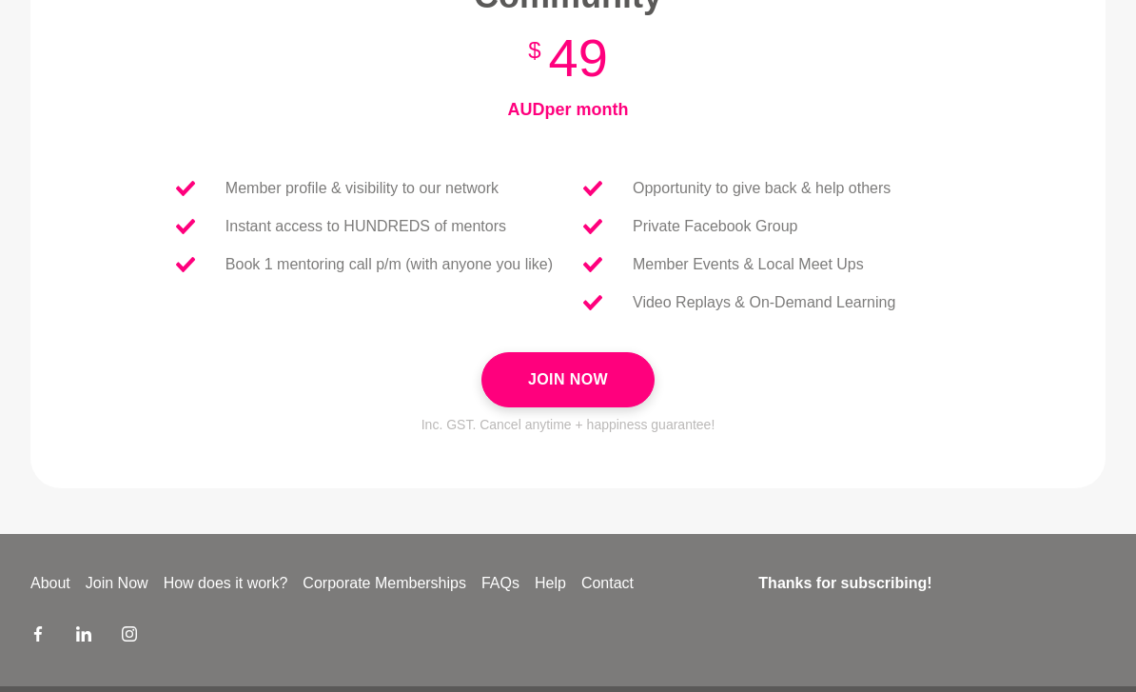
scroll to position [813, 0]
